Goal: Navigation & Orientation: Find specific page/section

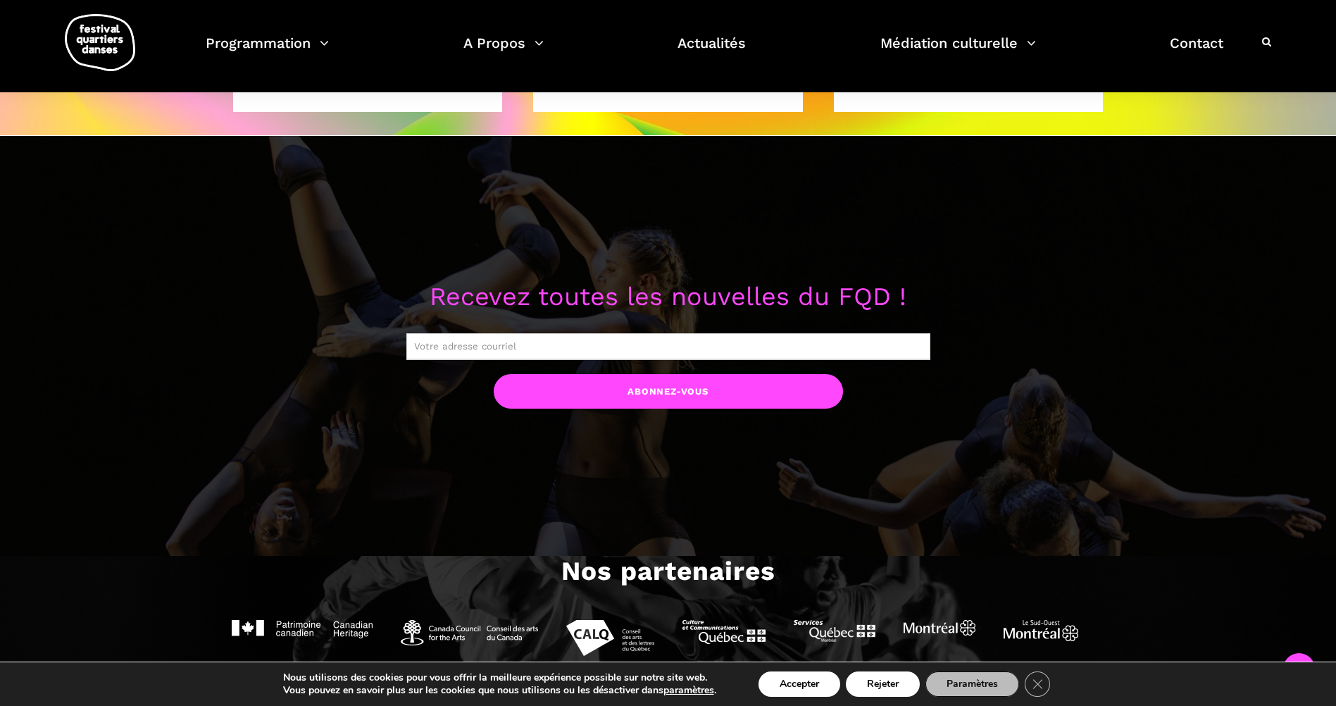
scroll to position [1197, 0]
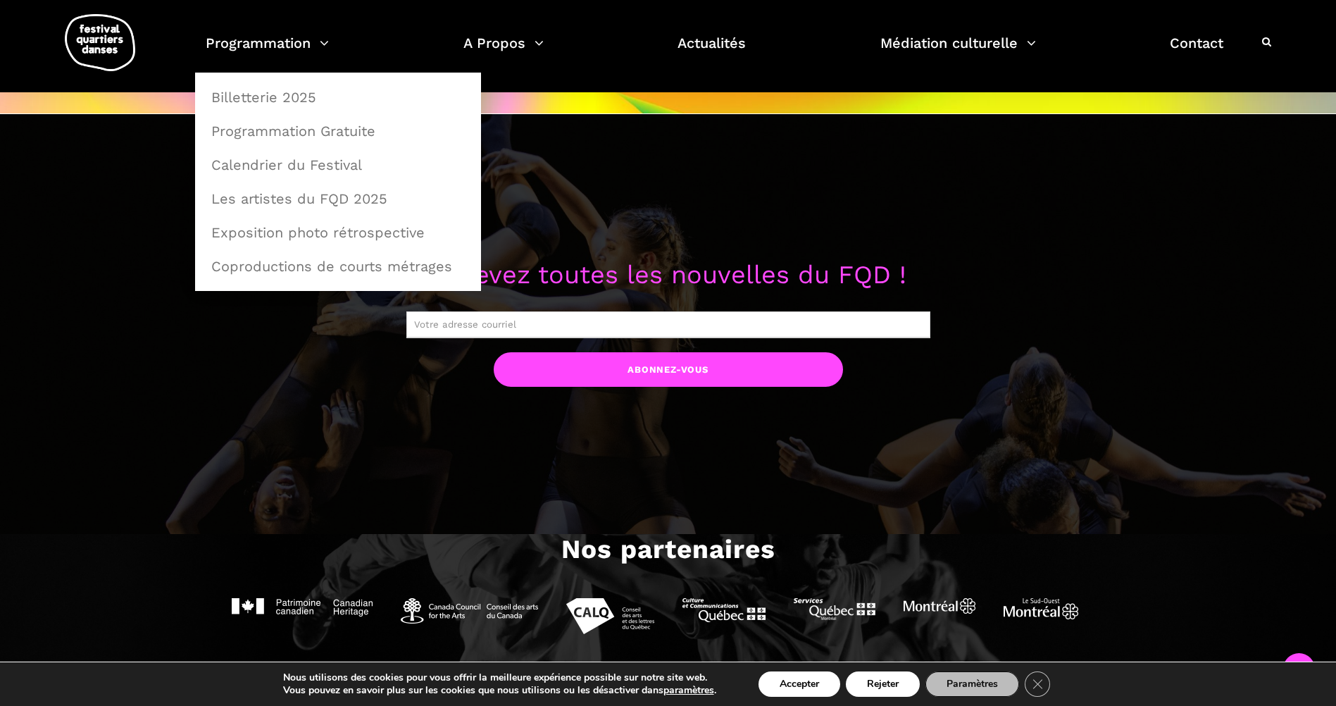
click at [301, 163] on link "Calendrier du Festival" at bounding box center [338, 165] width 270 height 32
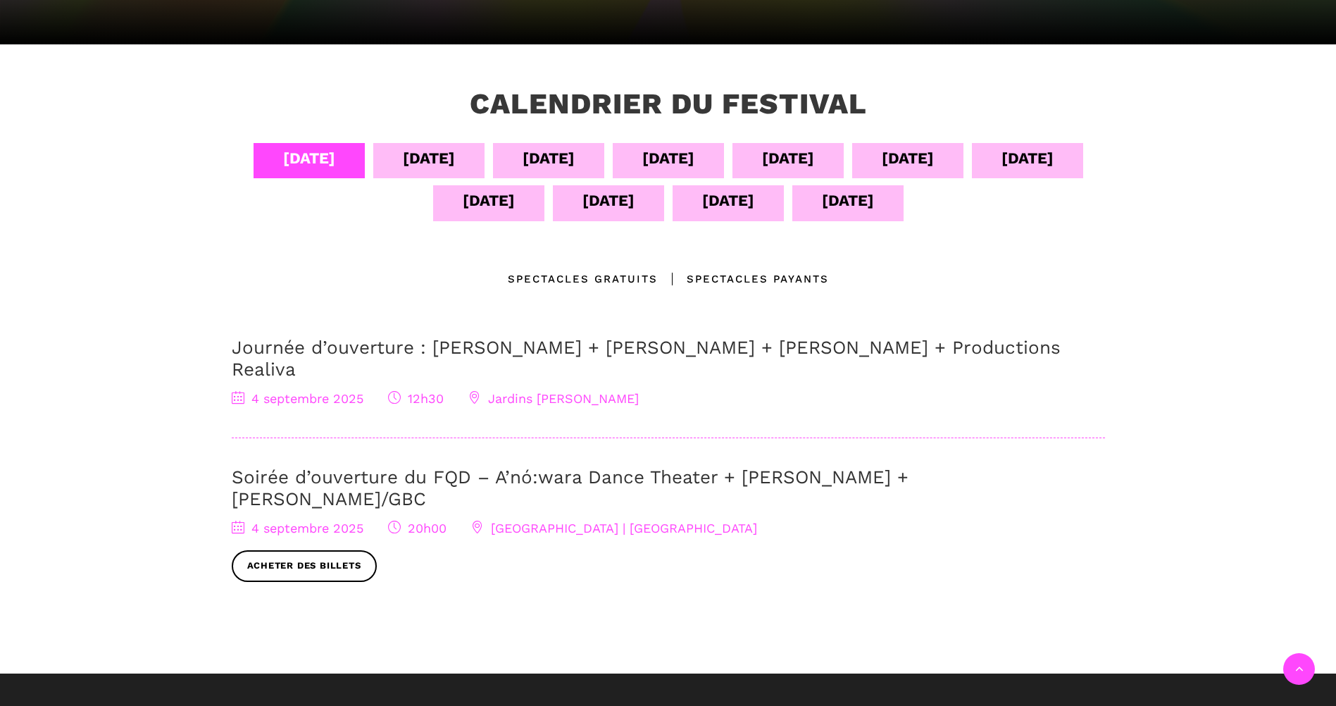
scroll to position [282, 0]
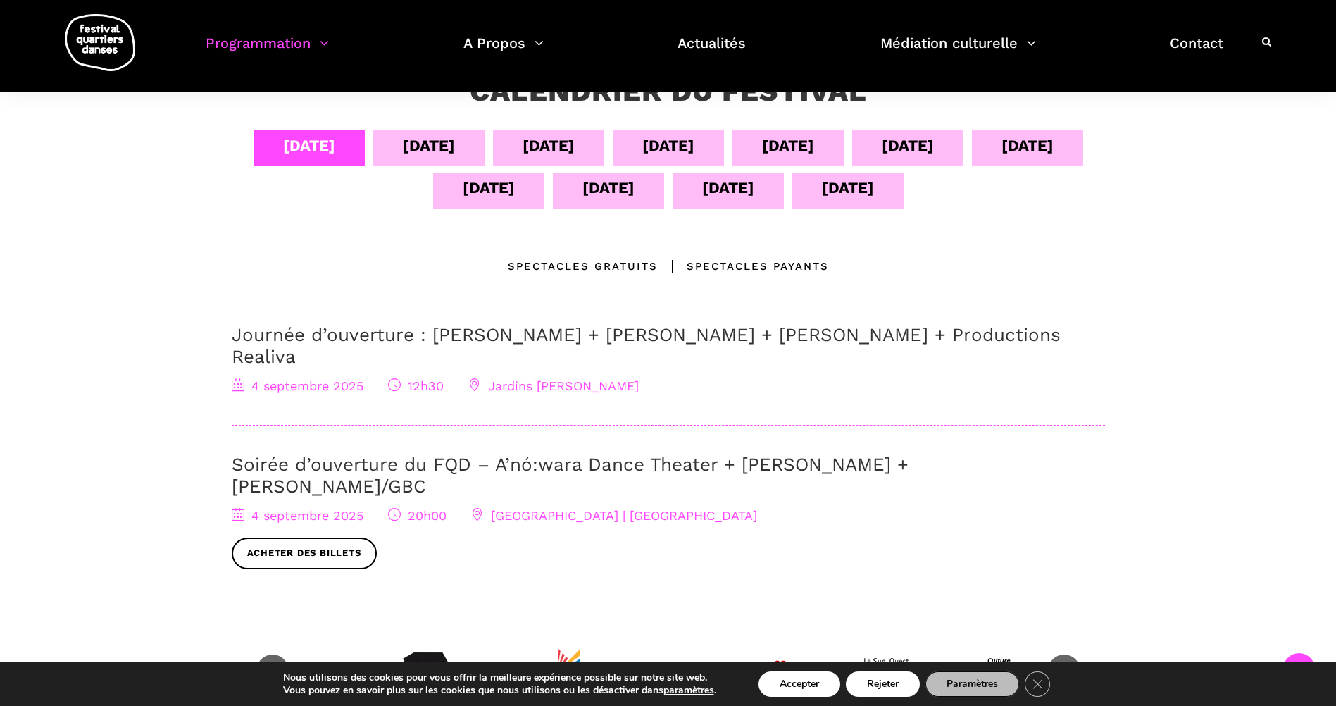
click at [437, 146] on div "[DATE]" at bounding box center [429, 145] width 52 height 25
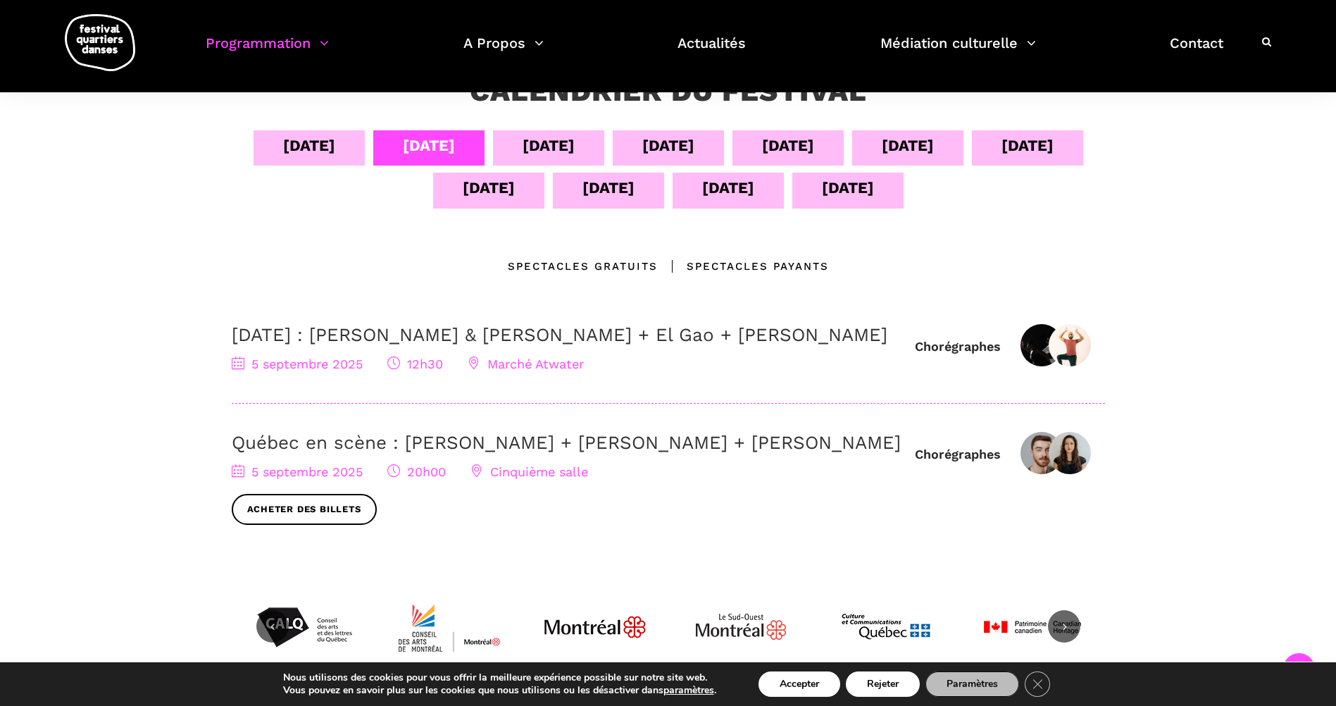
click at [560, 142] on div "[DATE]" at bounding box center [549, 145] width 52 height 25
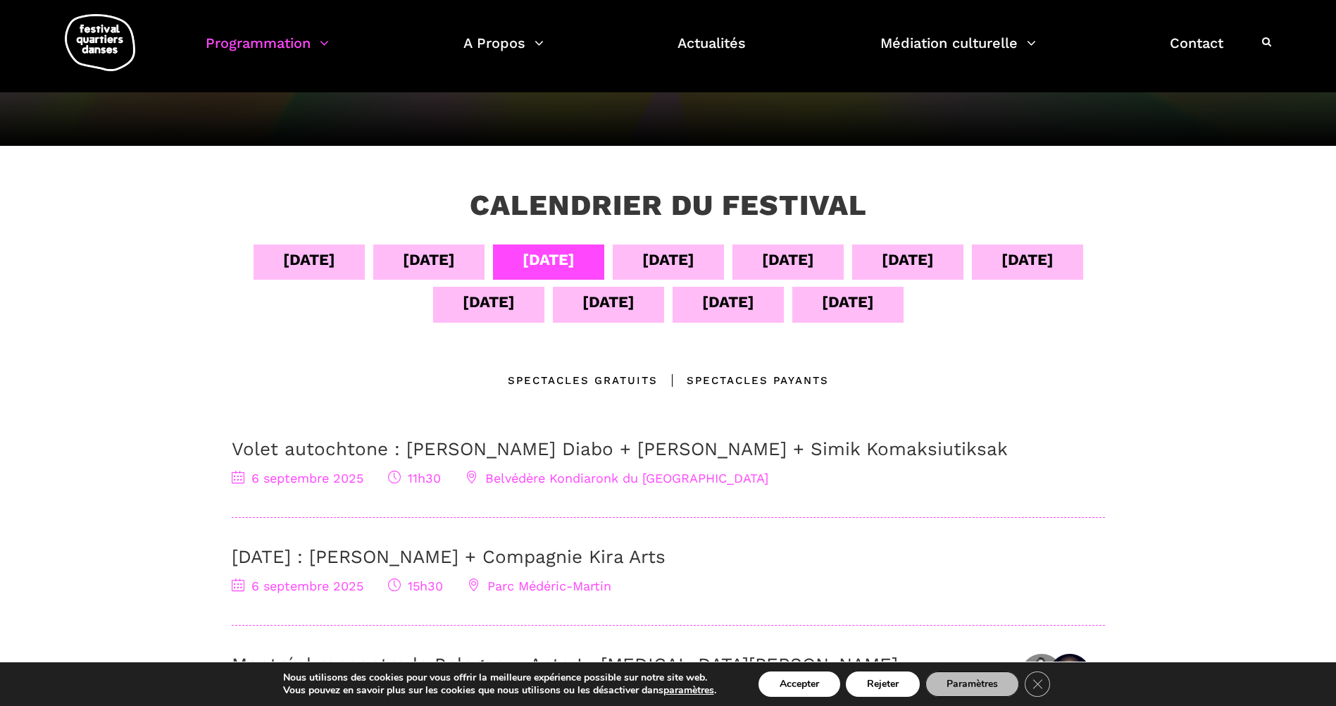
scroll to position [141, 0]
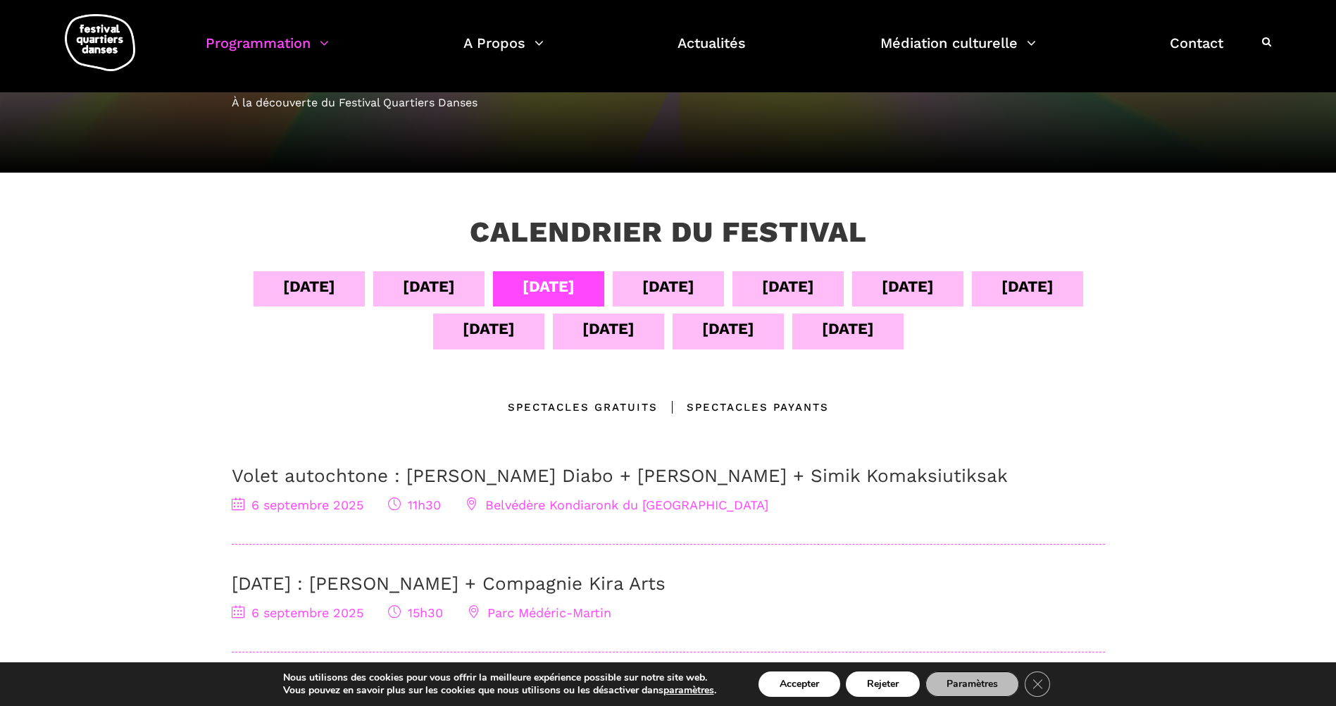
click at [660, 288] on div "[DATE]" at bounding box center [668, 286] width 52 height 25
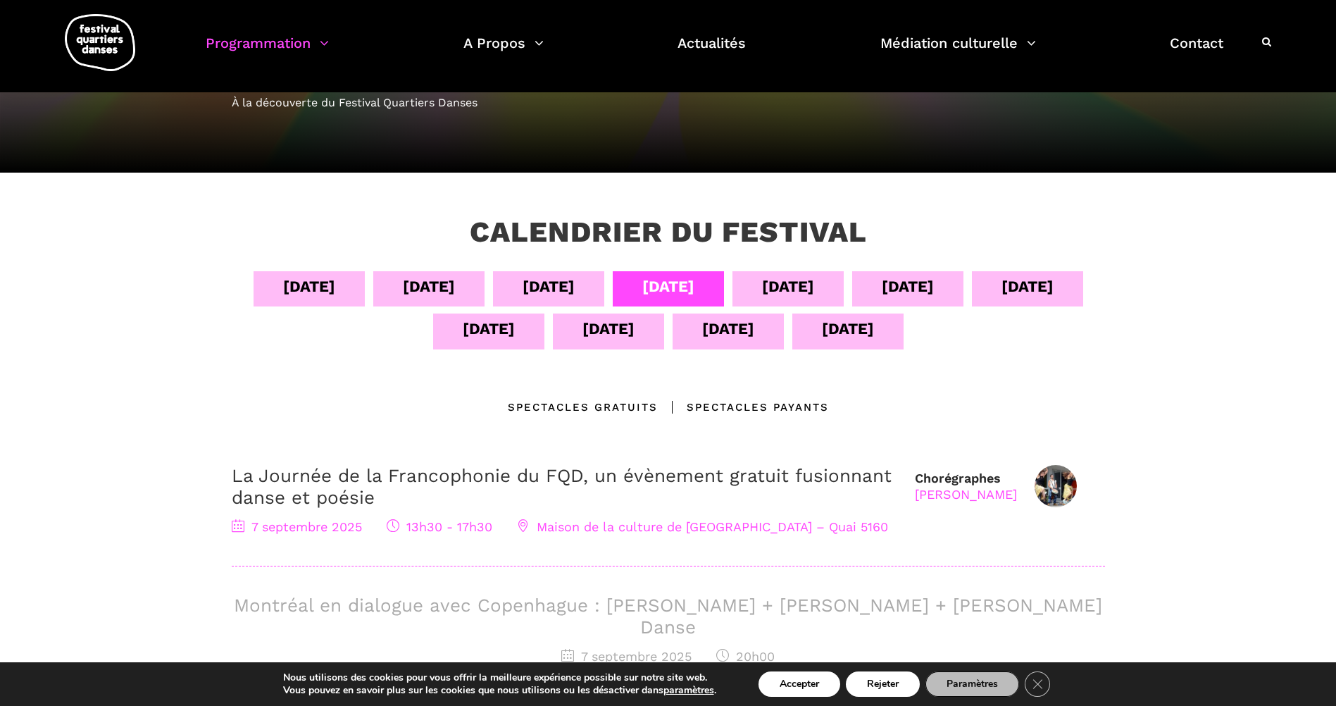
click at [735, 280] on div "[DATE] sept [DATE] sept [DATE] sept [DATE] sept [DATE] sept [DATE]" at bounding box center [668, 313] width 873 height 85
click at [749, 280] on div "[DATE]" at bounding box center [787, 288] width 111 height 35
